Goal: Task Accomplishment & Management: Use online tool/utility

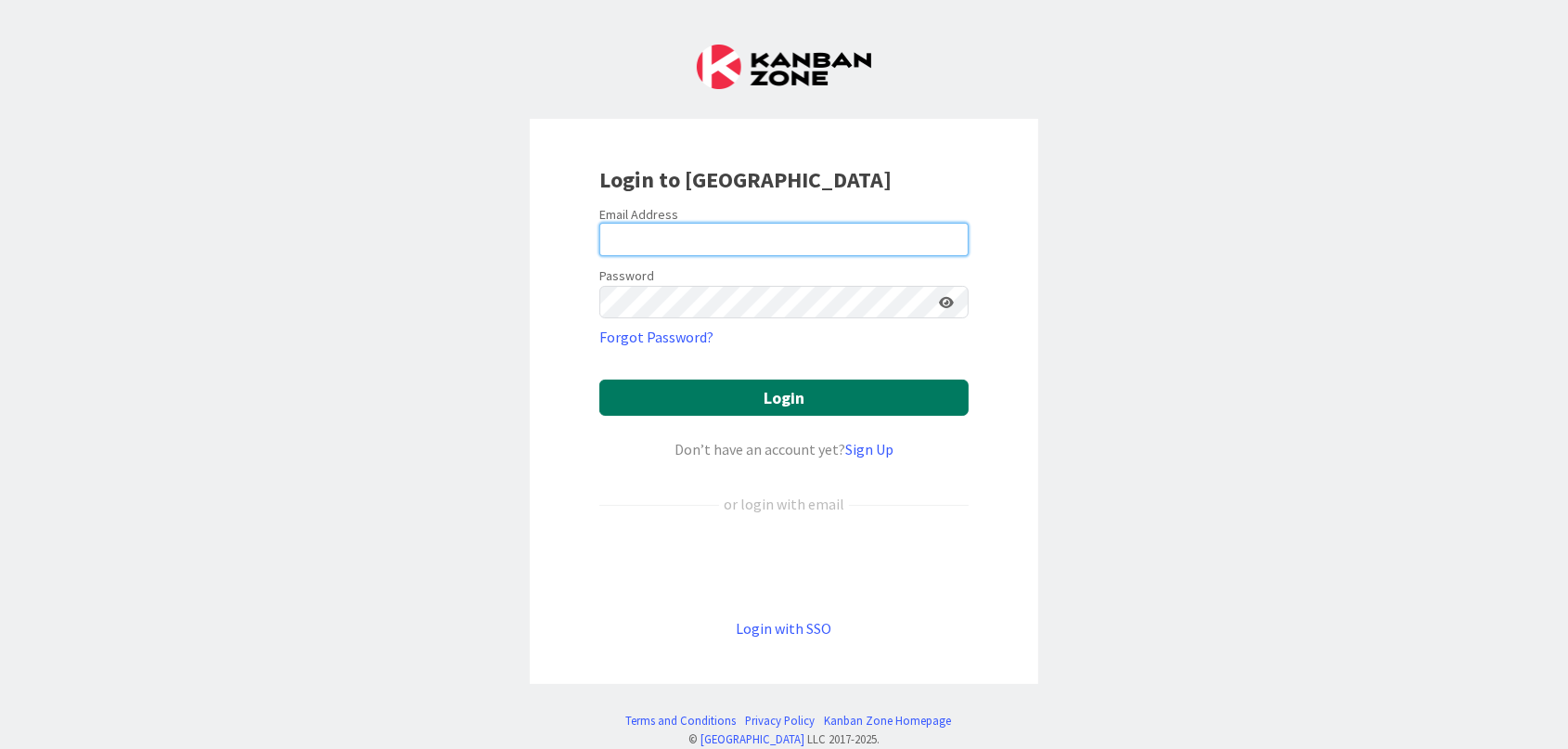
type input "[PERSON_NAME][EMAIL_ADDRESS][PERSON_NAME][DOMAIN_NAME]"
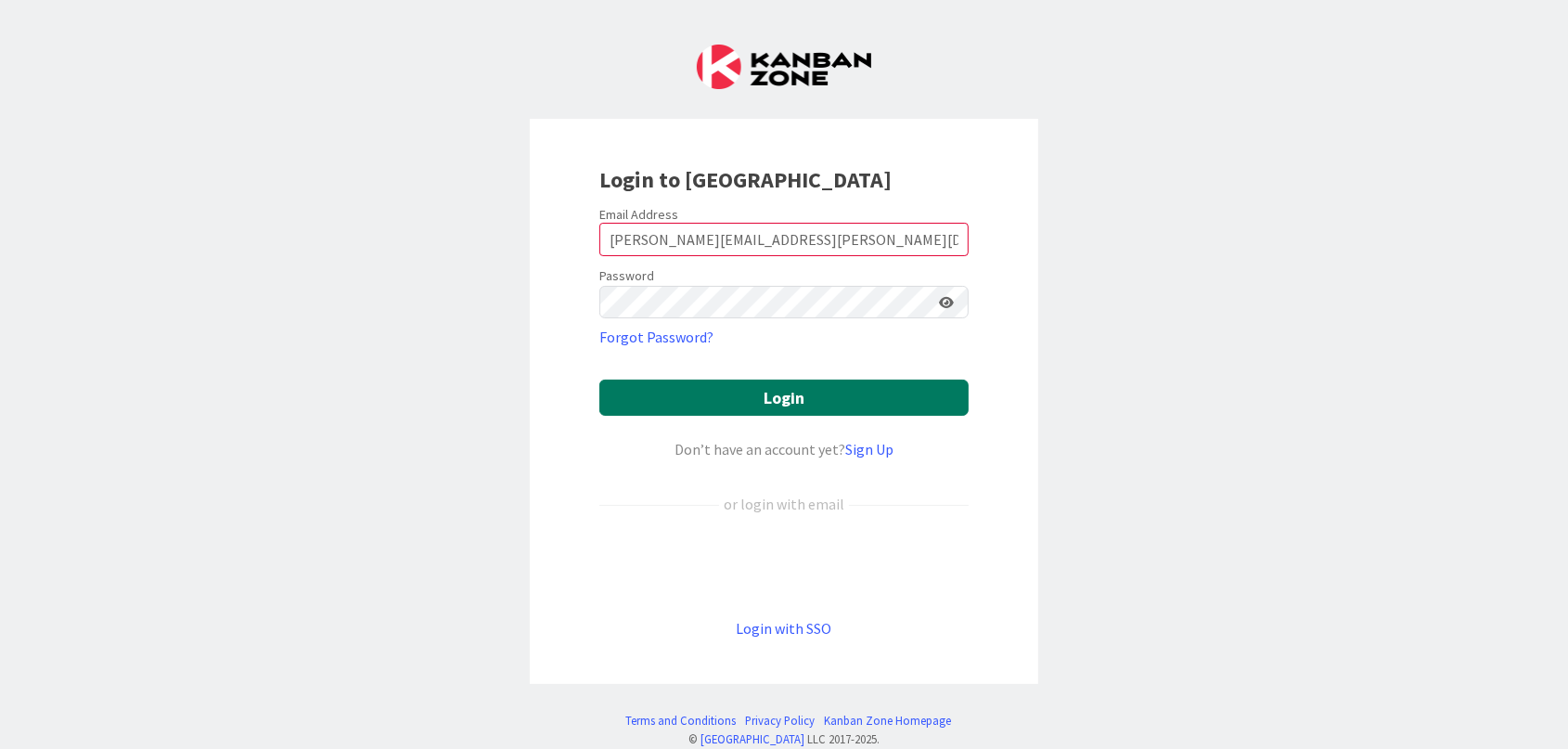
click at [644, 389] on button "Login" at bounding box center [784, 398] width 370 height 37
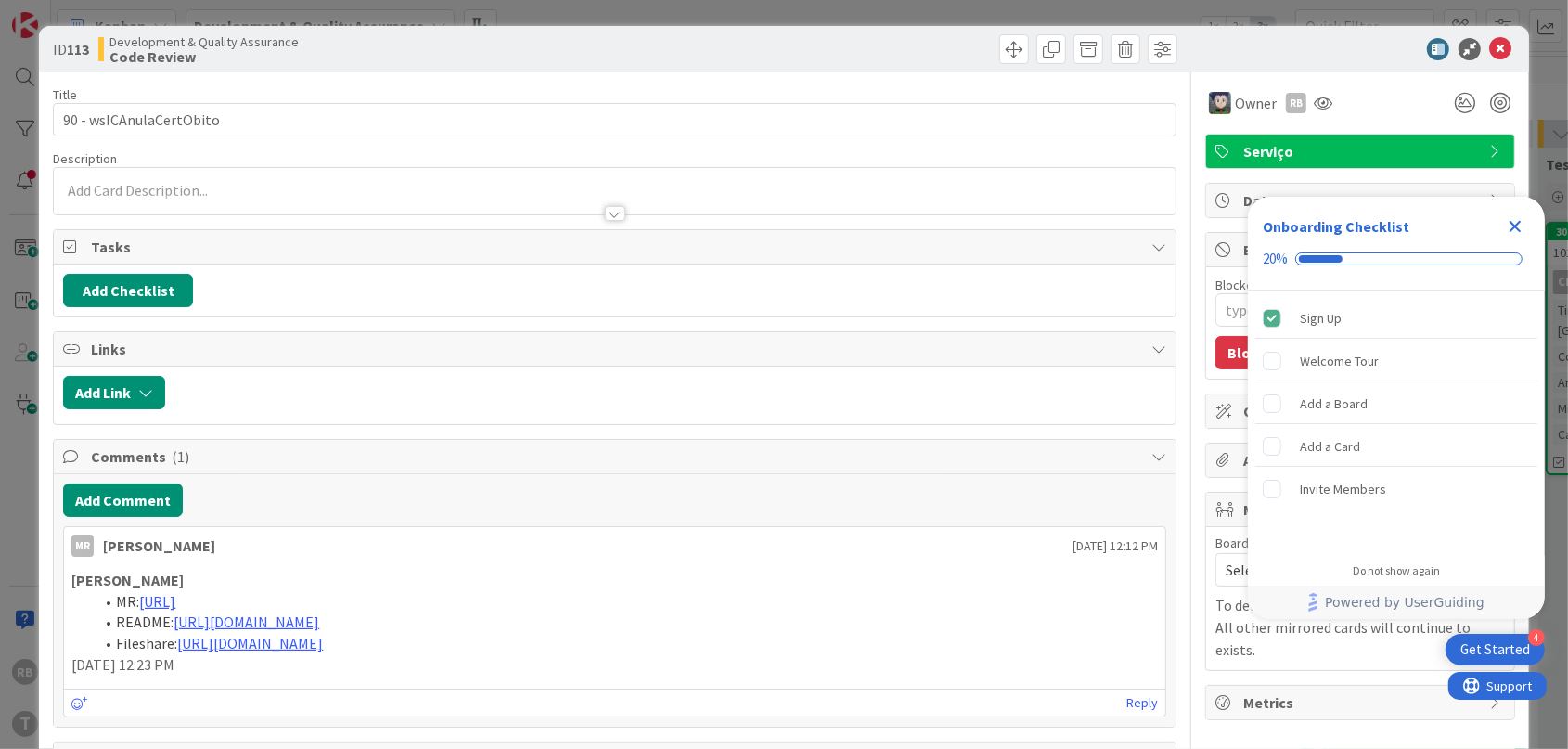
type textarea "x"
click at [1511, 235] on icon "Close Checklist" at bounding box center [1515, 226] width 22 height 22
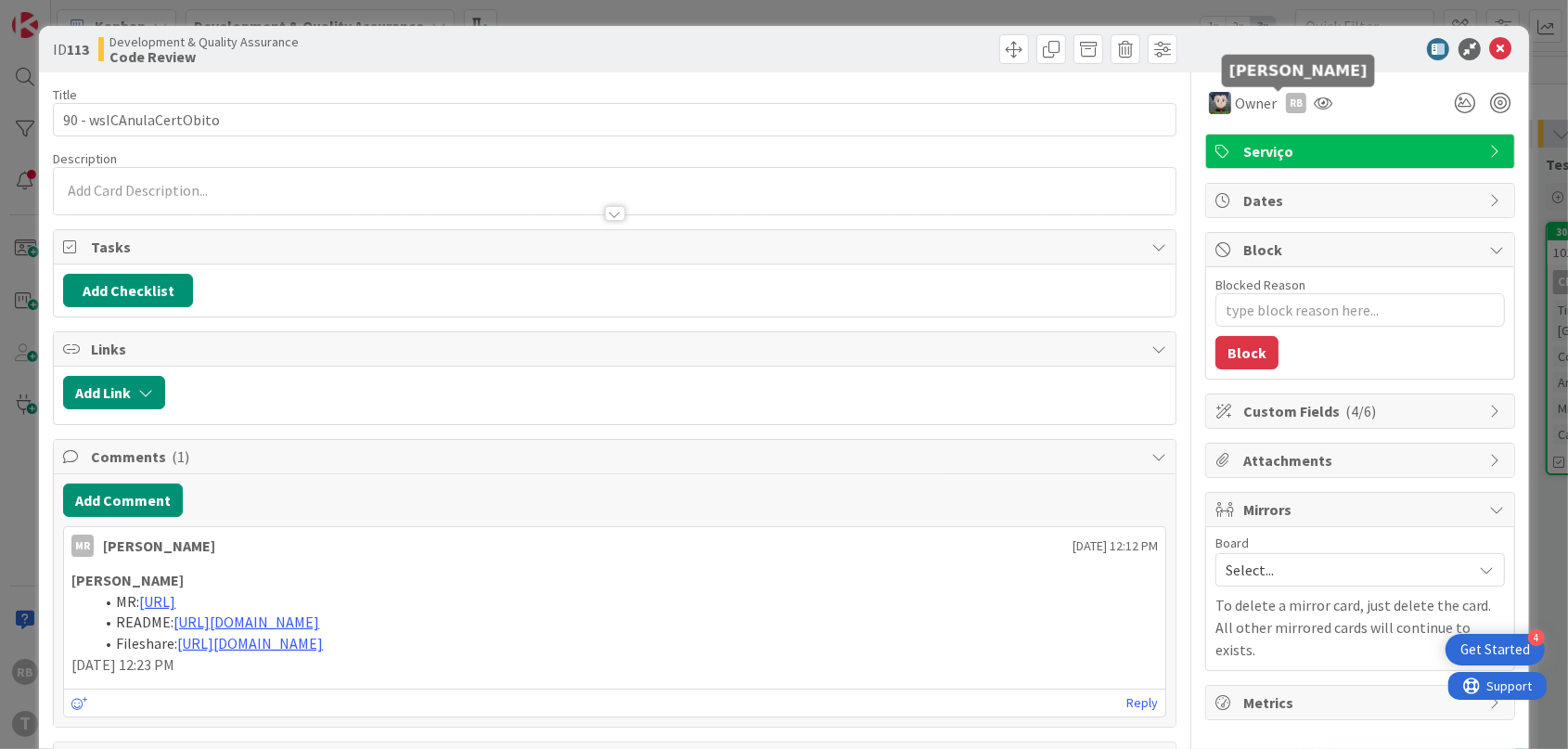
click at [1286, 101] on div "RB" at bounding box center [1296, 102] width 20 height 20
click at [1247, 33] on div "ID 113 Development & Quality Assurance Code Review" at bounding box center [784, 49] width 1490 height 46
click at [1490, 39] on icon at bounding box center [1501, 49] width 22 height 22
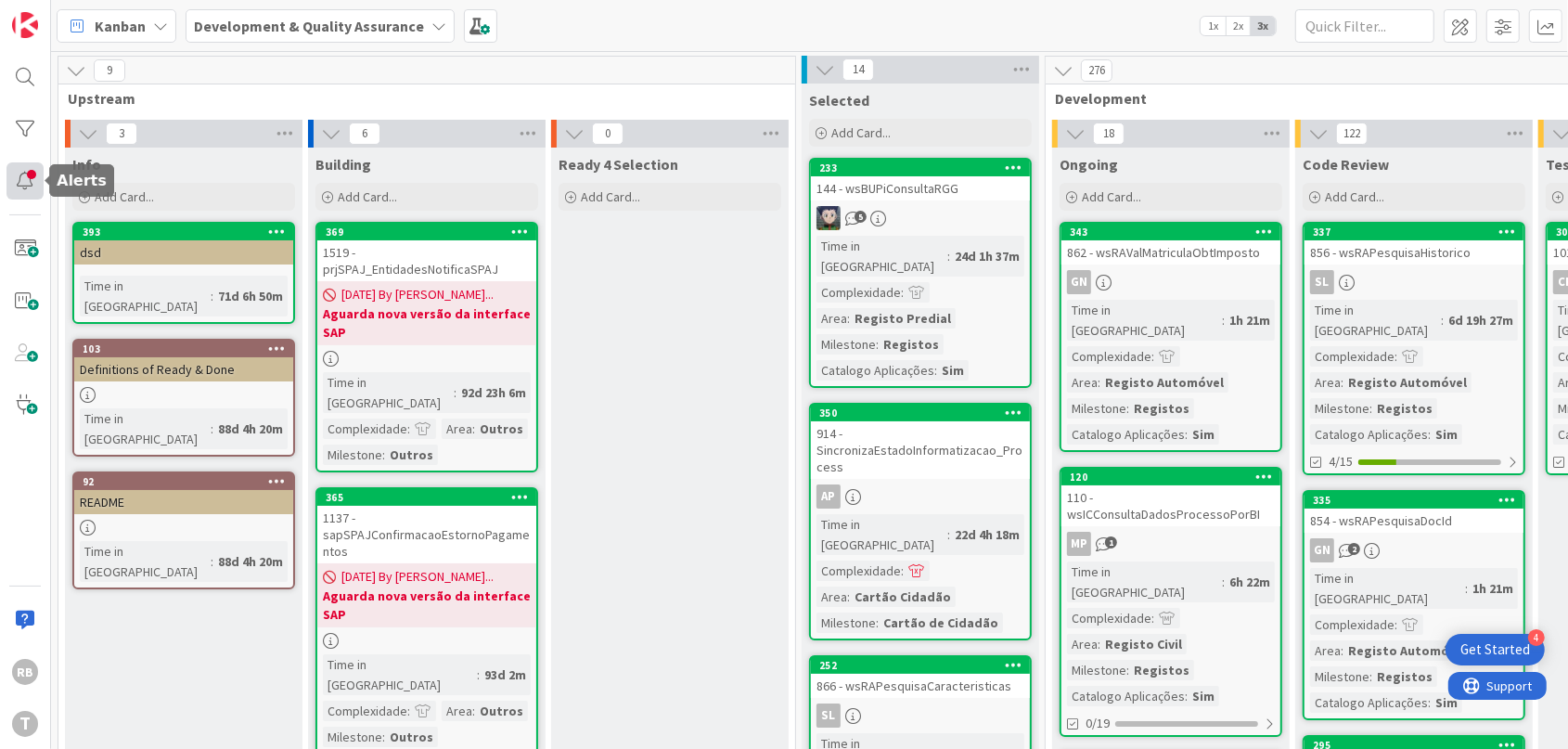
click at [19, 180] on div at bounding box center [25, 181] width 38 height 38
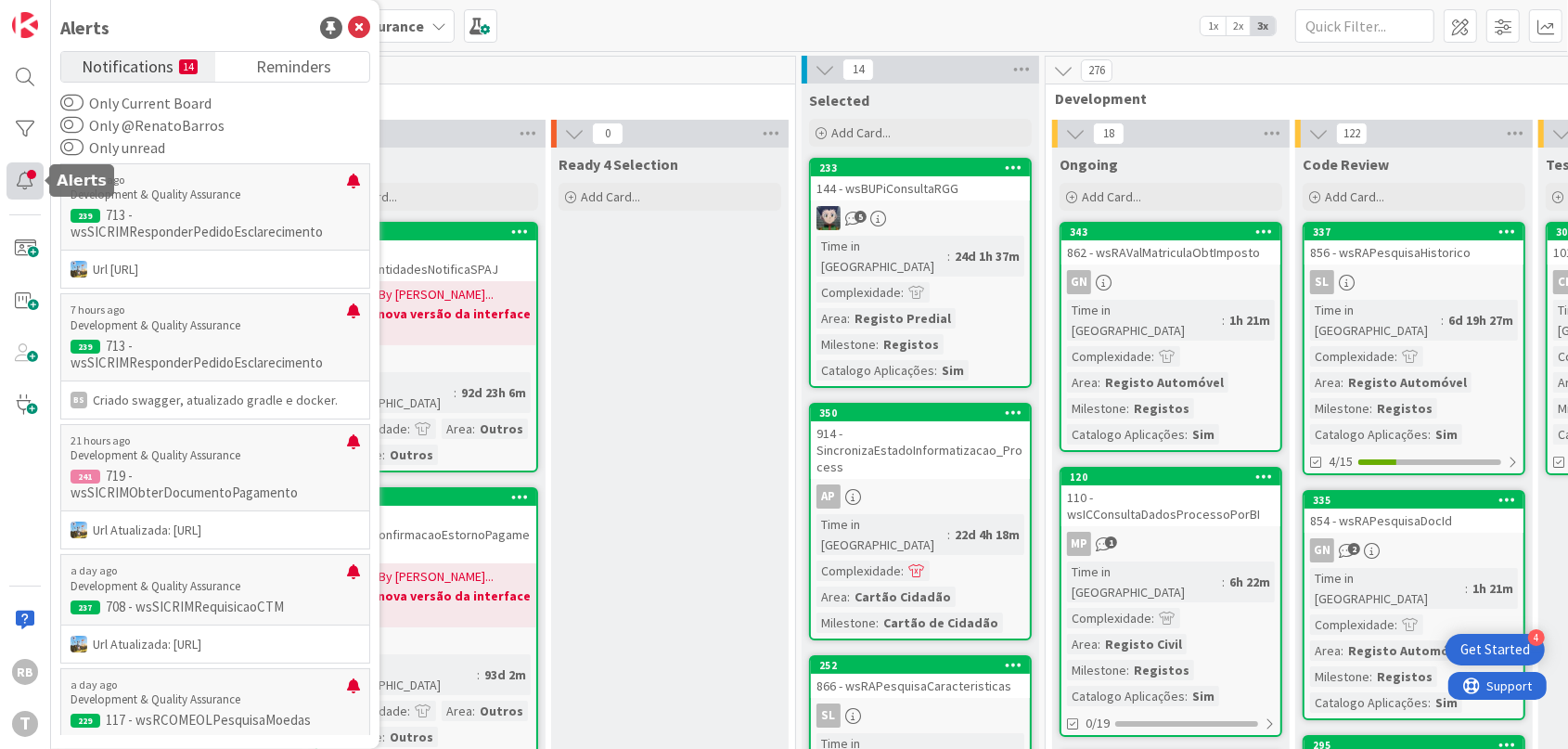
click at [19, 180] on div at bounding box center [25, 181] width 38 height 38
click at [25, 115] on div at bounding box center [25, 129] width 38 height 38
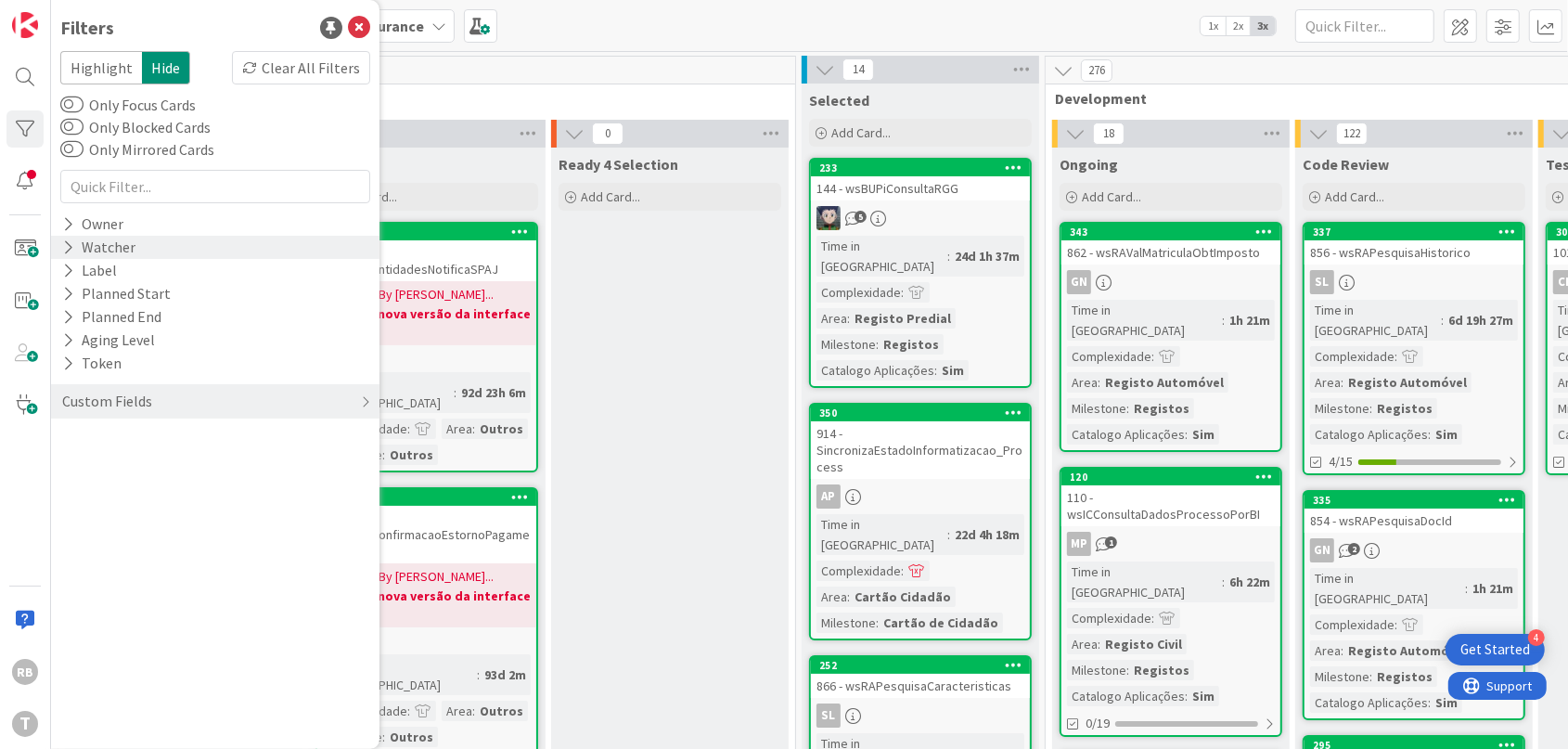
click at [65, 244] on icon at bounding box center [68, 247] width 13 height 15
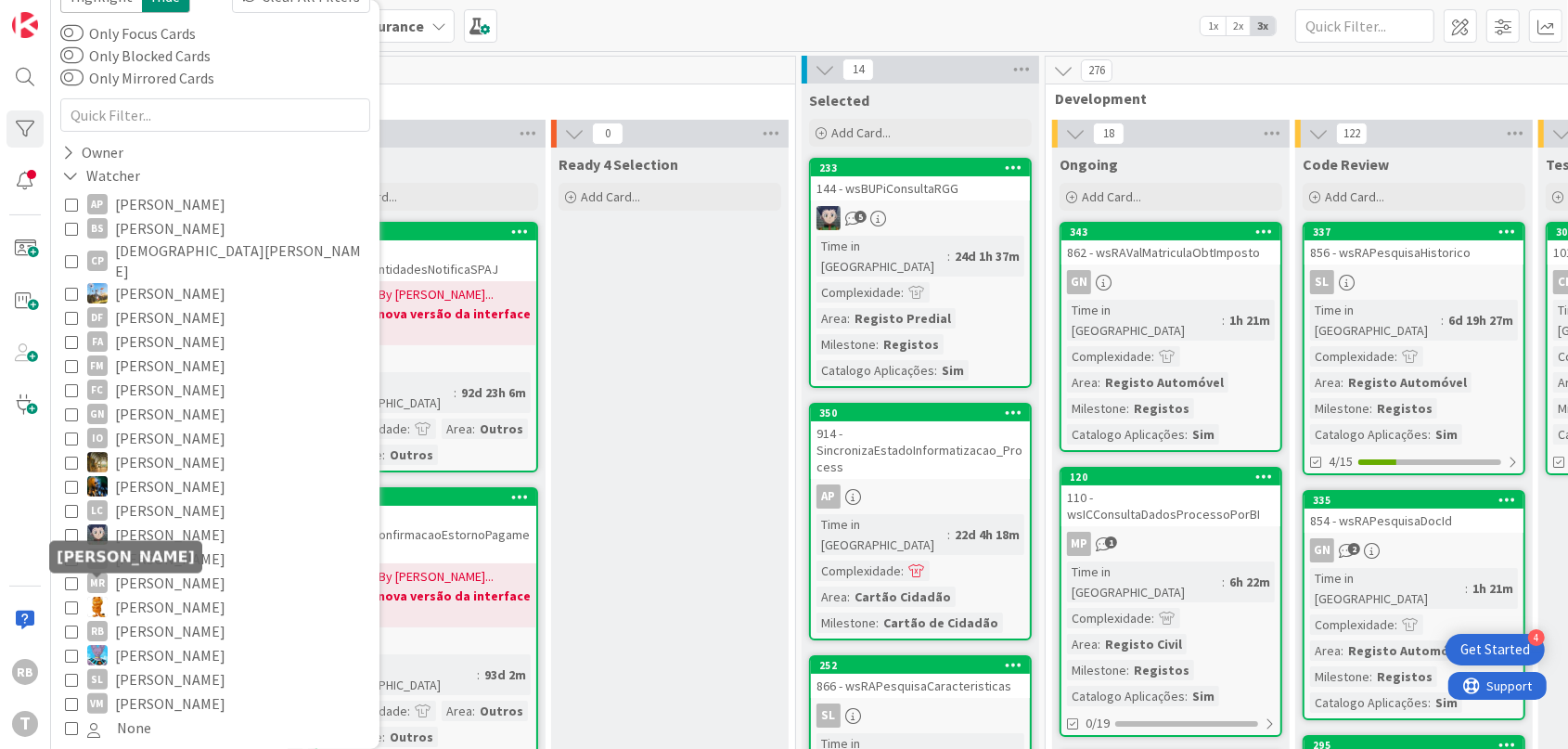
scroll to position [116, 0]
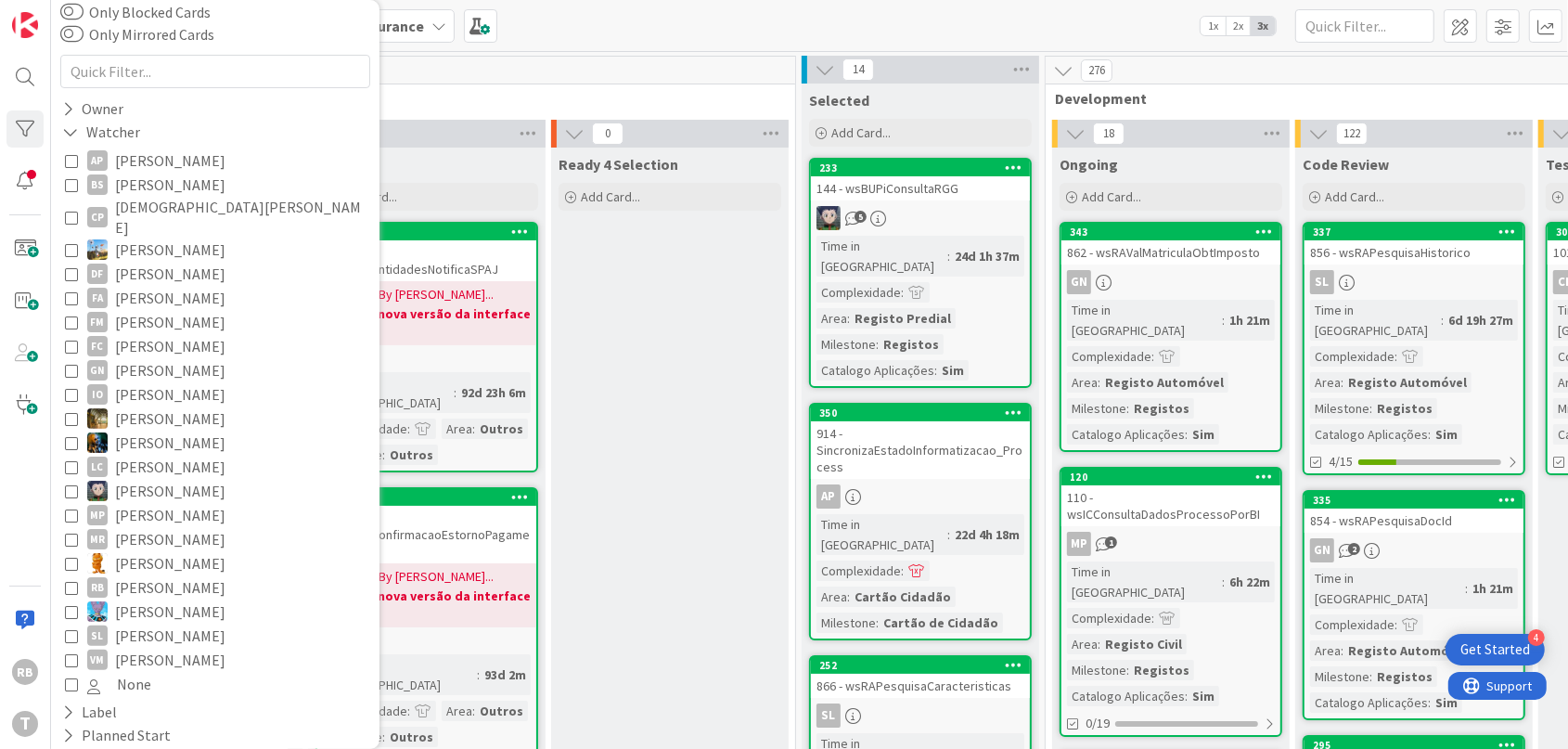
click at [69, 581] on icon at bounding box center [70, 587] width 13 height 13
